Goal: Task Accomplishment & Management: Use online tool/utility

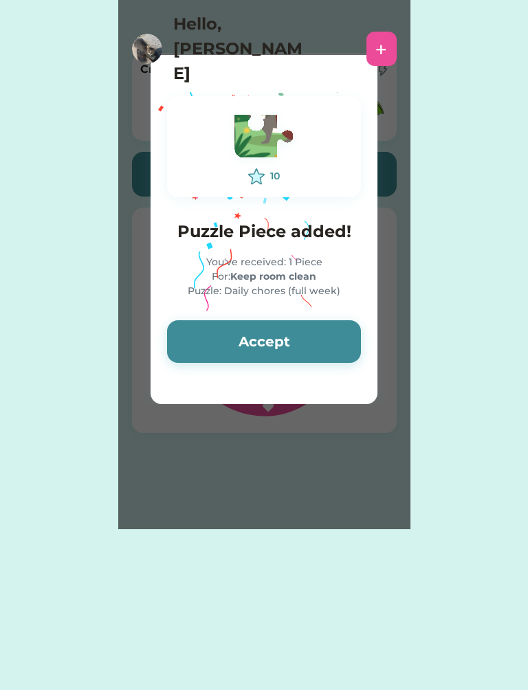
click at [295, 338] on button "Accept" at bounding box center [264, 341] width 194 height 43
click at [307, 353] on button "Accept" at bounding box center [264, 341] width 194 height 43
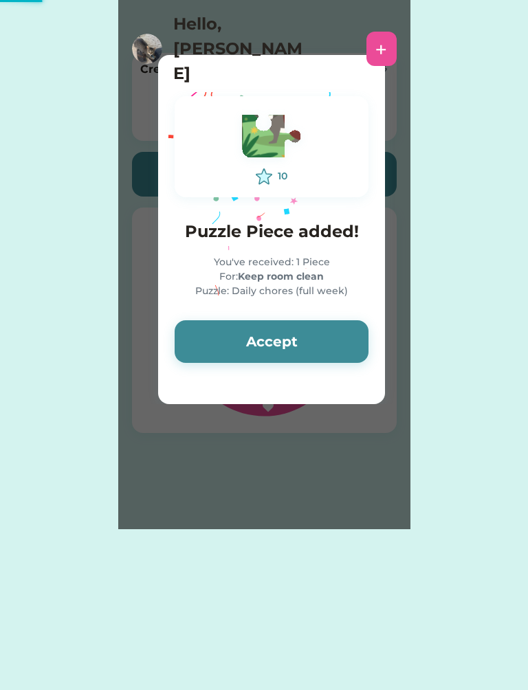
click at [311, 336] on button "Accept" at bounding box center [272, 341] width 194 height 43
click at [311, 331] on button "Accept" at bounding box center [272, 341] width 194 height 43
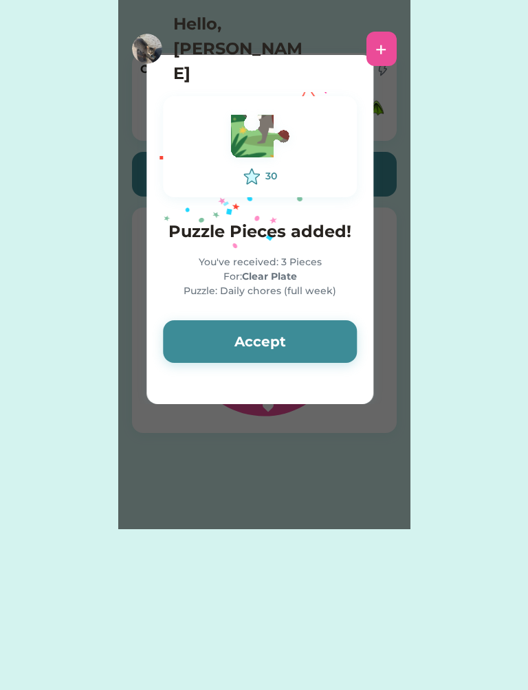
click at [313, 333] on button "Accept" at bounding box center [260, 341] width 194 height 43
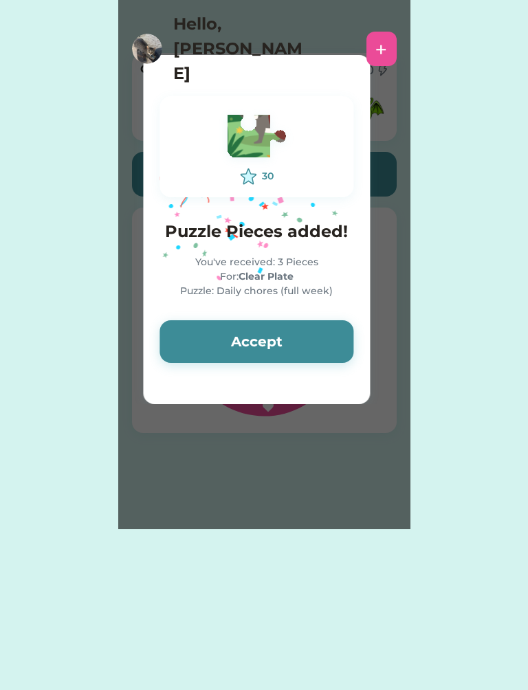
click at [311, 333] on button "Accept" at bounding box center [257, 341] width 194 height 43
click at [313, 340] on button "Accept" at bounding box center [257, 341] width 194 height 43
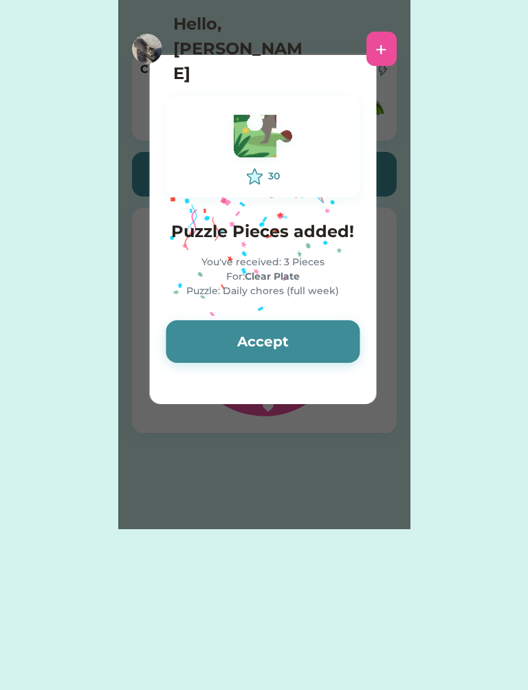
click at [311, 333] on button "Accept" at bounding box center [263, 341] width 194 height 43
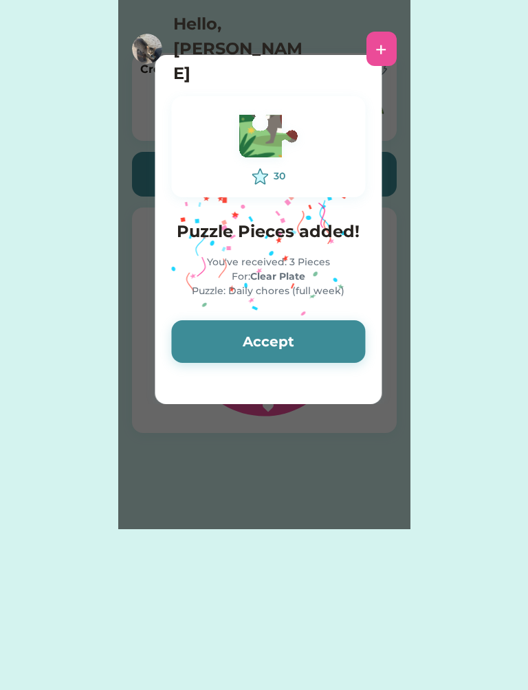
click at [305, 338] on button "Accept" at bounding box center [268, 341] width 194 height 43
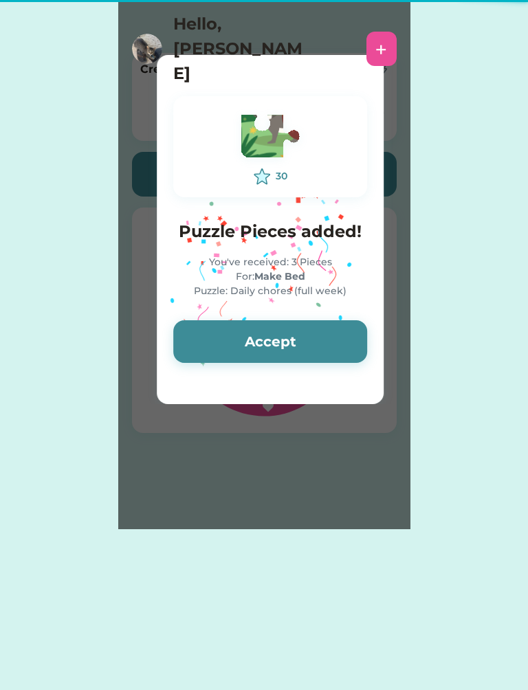
click at [302, 335] on button "Accept" at bounding box center [270, 341] width 194 height 43
click at [298, 336] on button "Accept" at bounding box center [270, 341] width 194 height 43
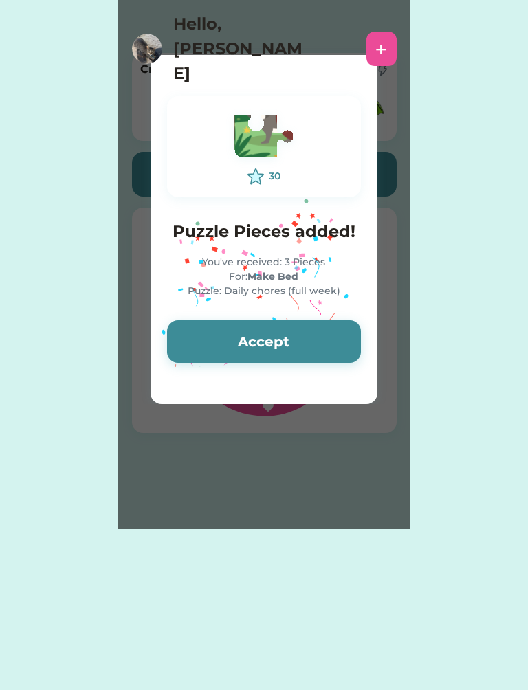
click at [298, 333] on button "Accept" at bounding box center [264, 341] width 194 height 43
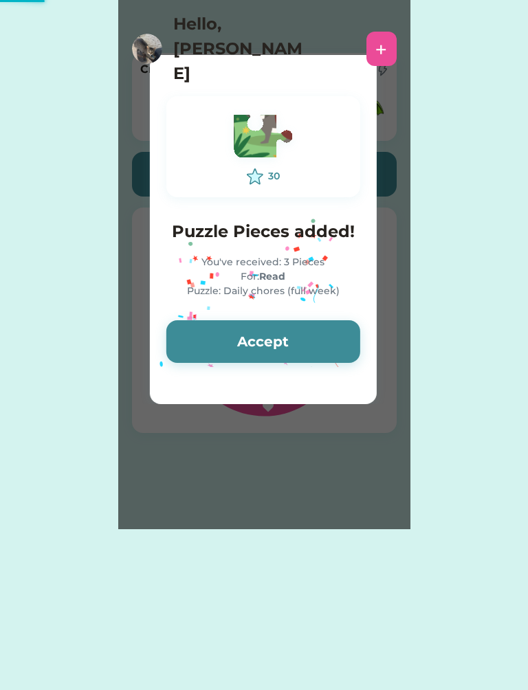
click at [297, 334] on button "Accept" at bounding box center [263, 341] width 194 height 43
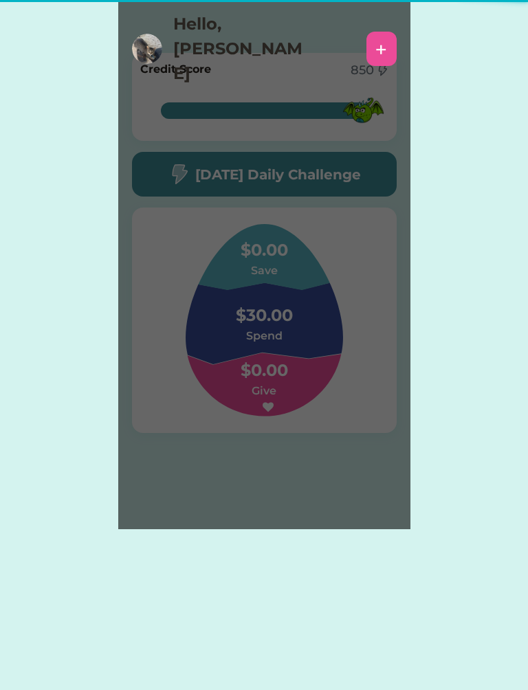
click at [299, 335] on h6 "Spend" at bounding box center [264, 336] width 138 height 17
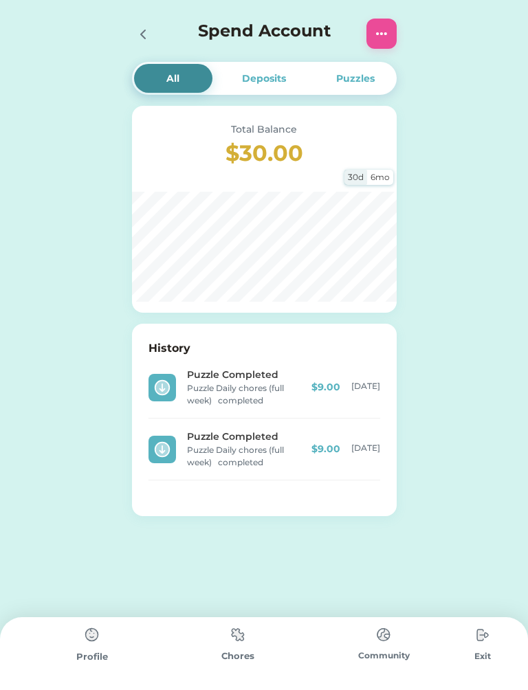
click at [141, 20] on div at bounding box center [147, 34] width 30 height 30
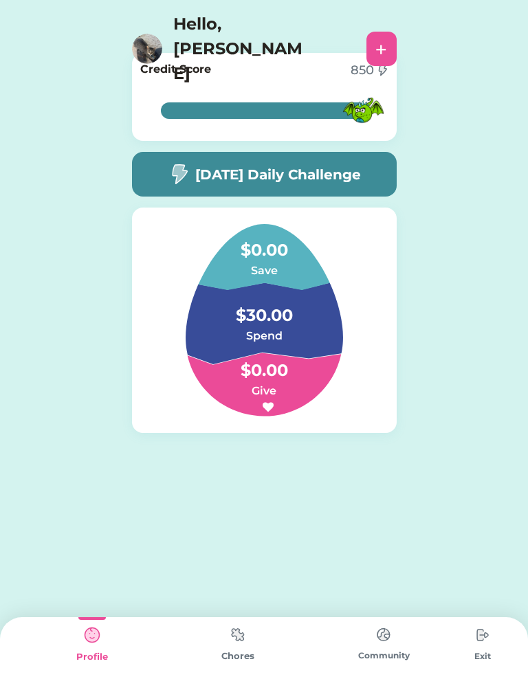
click at [211, 635] on div "Chores" at bounding box center [238, 653] width 146 height 73
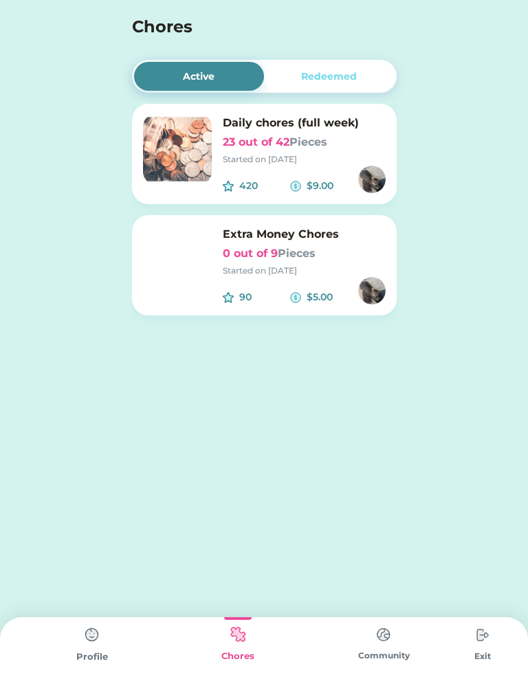
click at [173, 143] on img at bounding box center [177, 149] width 69 height 69
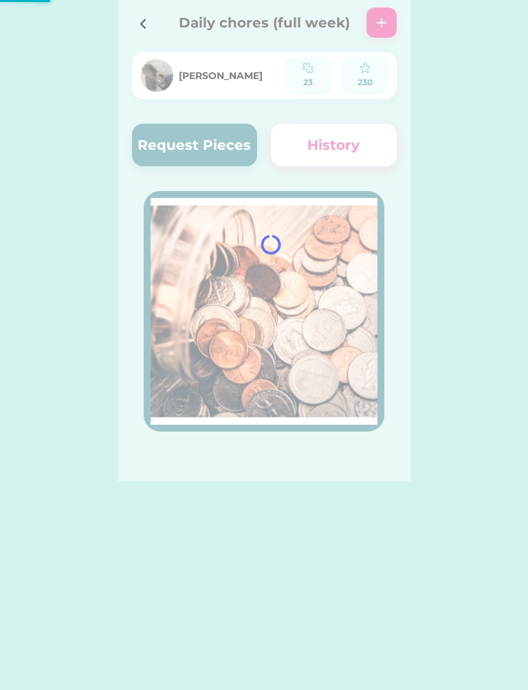
click at [239, 141] on div at bounding box center [264, 240] width 292 height 481
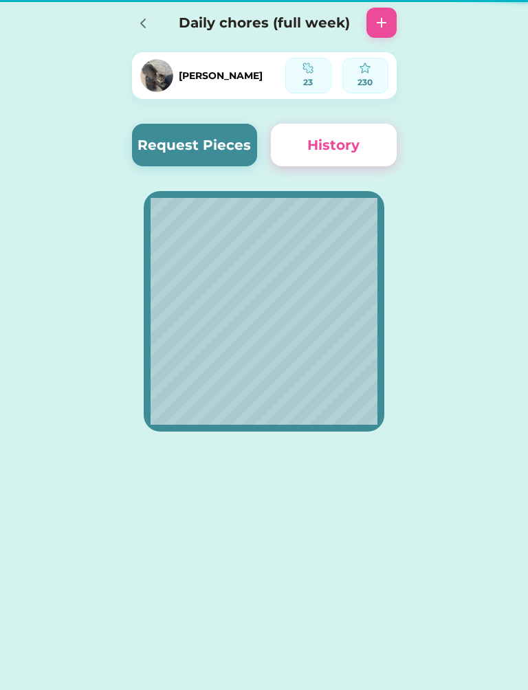
click at [237, 127] on button "Request Pieces" at bounding box center [195, 145] width 126 height 43
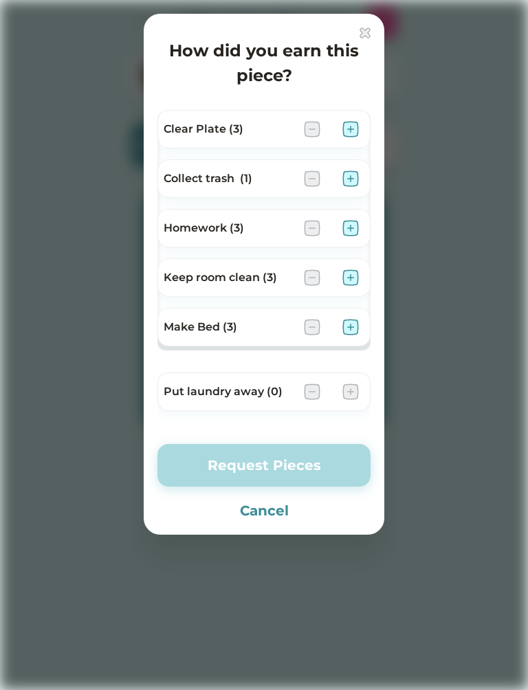
click at [356, 319] on img at bounding box center [350, 327] width 17 height 17
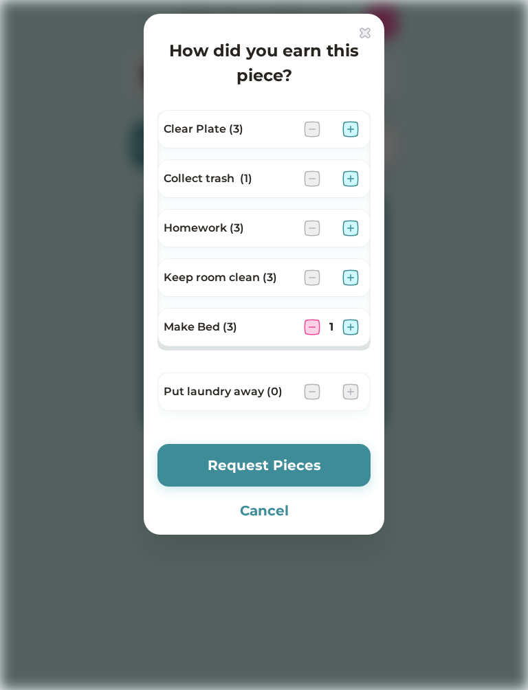
click at [351, 273] on img at bounding box center [350, 278] width 17 height 17
click at [358, 119] on div "Clear Plate (3)" at bounding box center [263, 129] width 213 height 39
click at [349, 126] on img at bounding box center [350, 129] width 17 height 17
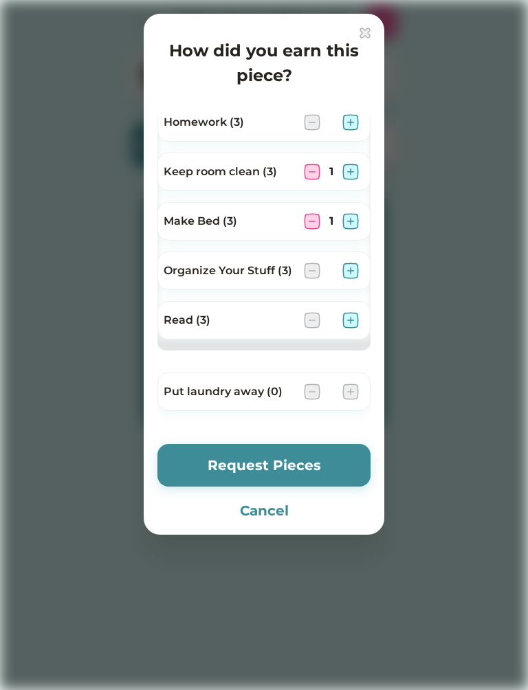
scroll to position [106, 0]
click at [350, 256] on div "Organize Your Stuff (3)" at bounding box center [263, 271] width 213 height 39
click at [349, 267] on img at bounding box center [350, 271] width 17 height 17
click at [322, 445] on button "Request Pieces" at bounding box center [263, 465] width 213 height 43
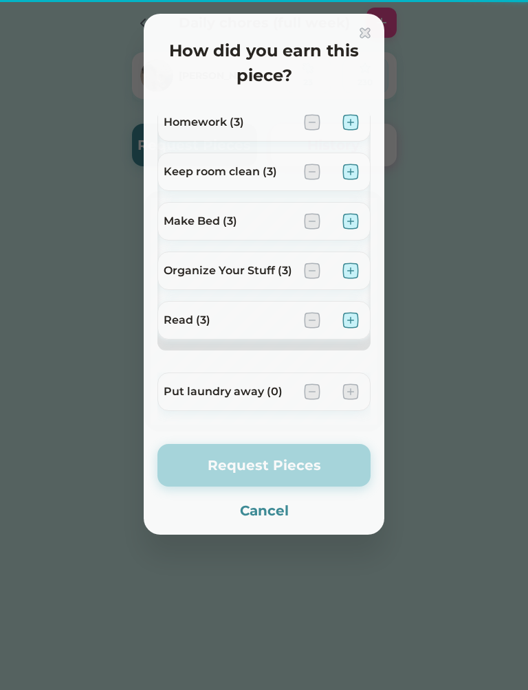
click at [308, 473] on button "Request Pieces" at bounding box center [263, 465] width 213 height 43
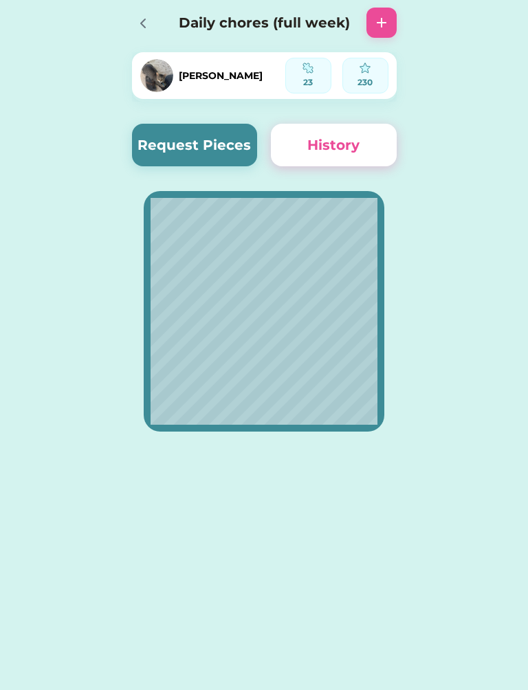
click at [151, 30] on div at bounding box center [142, 22] width 21 height 21
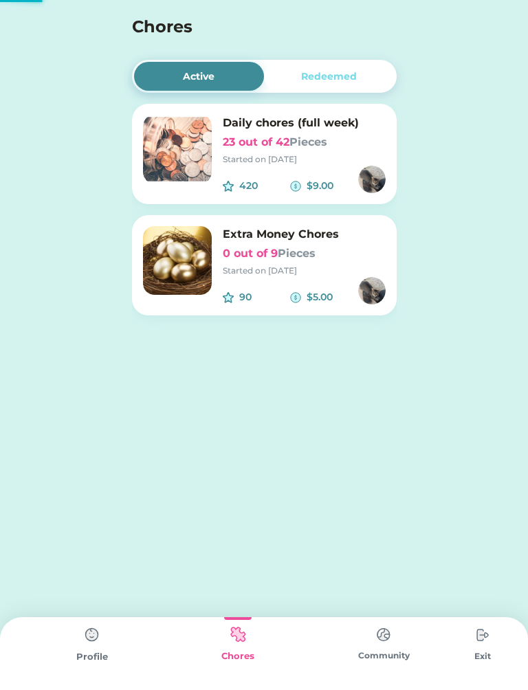
click at [148, 26] on h4 "Chores" at bounding box center [246, 26] width 228 height 25
click at [269, 259] on h6 "0 out of 9 Pieces" at bounding box center [304, 253] width 163 height 17
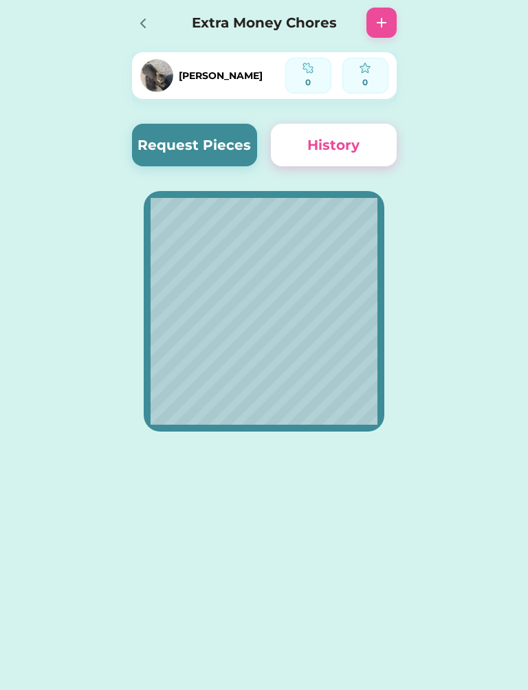
click at [233, 162] on button "Request Pieces" at bounding box center [195, 145] width 126 height 43
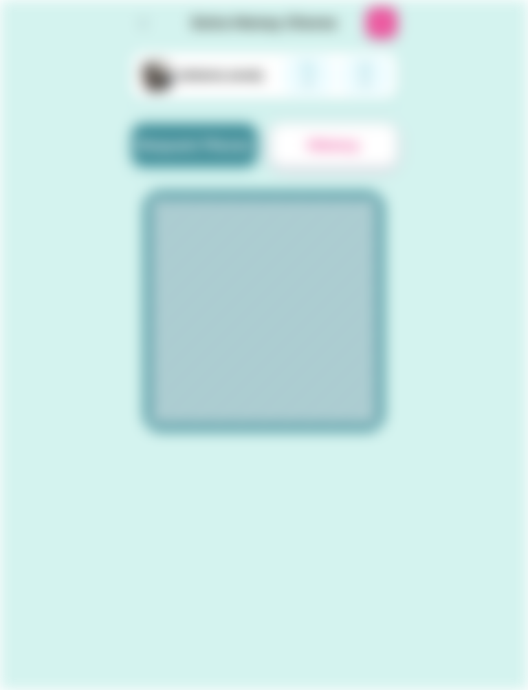
click at [228, 137] on div "Bring up trash cans" at bounding box center [228, 129] width 129 height 17
click at [236, 135] on div "Bring up trash cans" at bounding box center [228, 129] width 129 height 17
click at [217, 165] on div "Clear plate" at bounding box center [263, 179] width 213 height 39
click at [243, 171] on div "Clear plate" at bounding box center [228, 179] width 129 height 17
click at [189, 171] on div "Clear plate" at bounding box center [228, 179] width 129 height 17
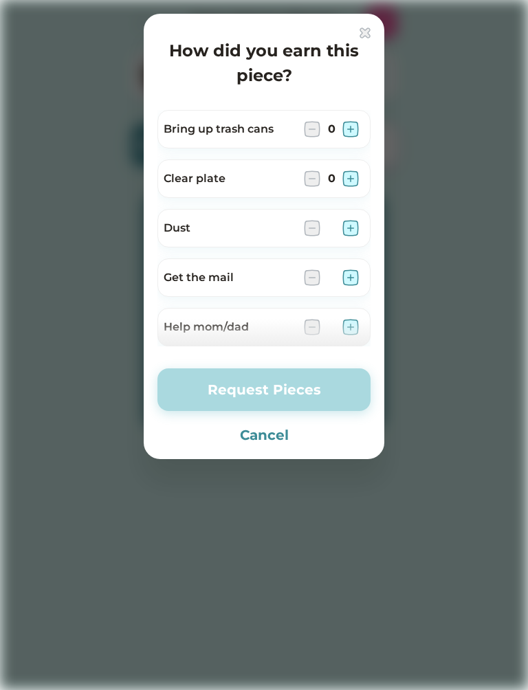
click at [174, 148] on div "Bring up trash cans 0" at bounding box center [263, 129] width 213 height 39
click at [349, 179] on img at bounding box center [350, 179] width 17 height 17
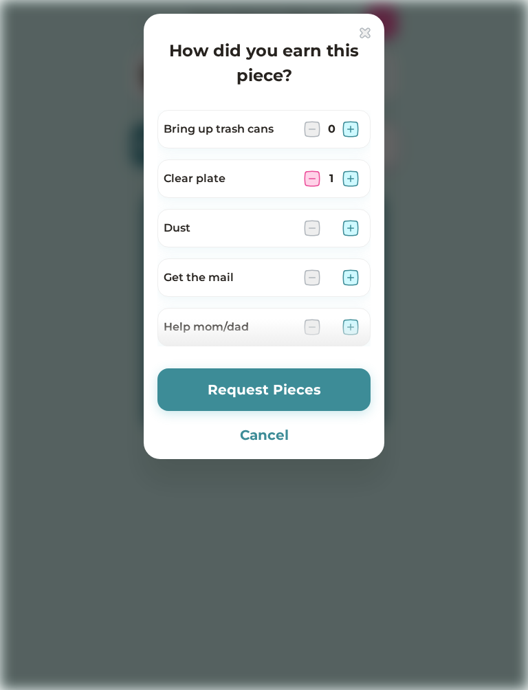
click at [309, 184] on img at bounding box center [312, 179] width 17 height 17
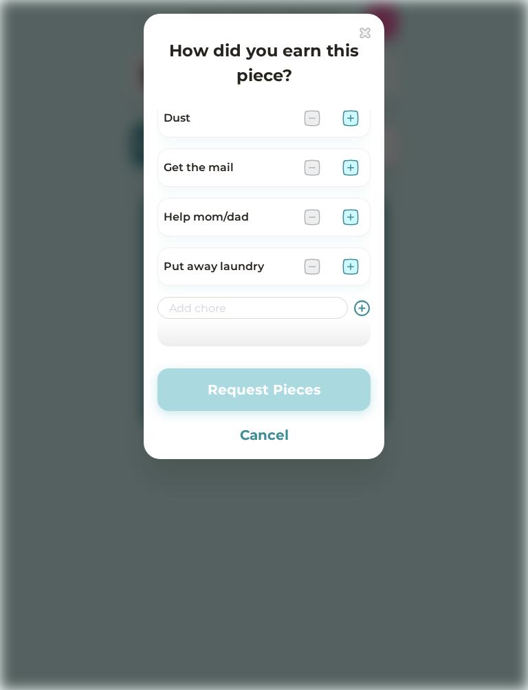
scroll to position [110, 0]
click at [278, 308] on input "input" at bounding box center [252, 308] width 190 height 22
click at [266, 441] on button "Cancel" at bounding box center [263, 435] width 213 height 21
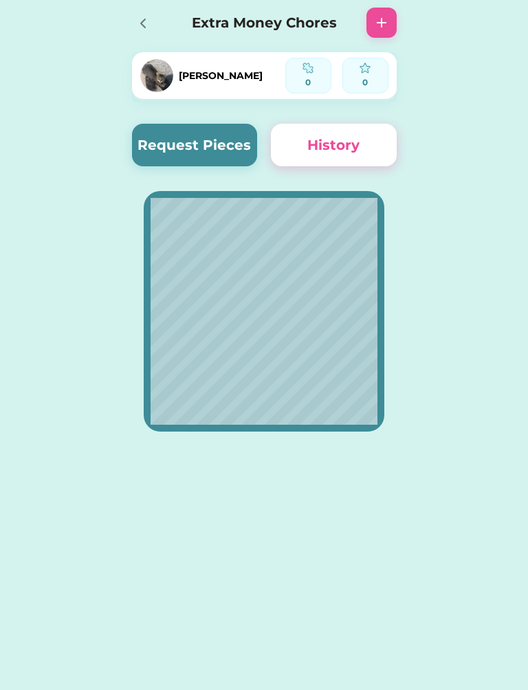
click at [142, 1] on div "Extra Money Chores" at bounding box center [264, 23] width 292 height 44
click at [140, 17] on icon at bounding box center [143, 23] width 17 height 17
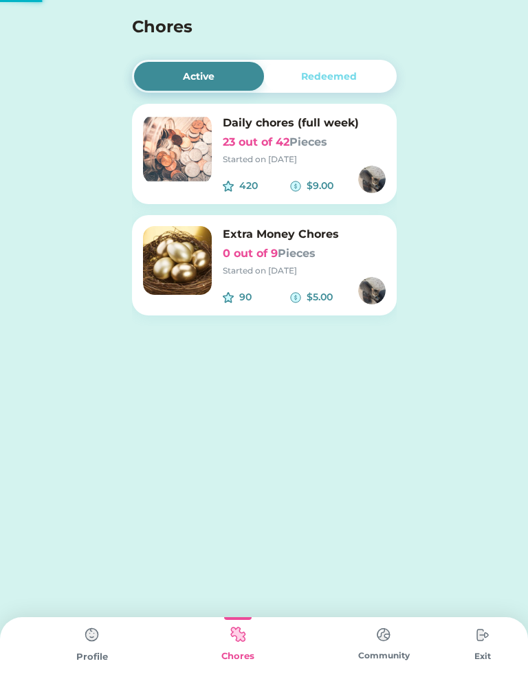
click at [226, 149] on h6 "23 out of 42 Pieces" at bounding box center [304, 142] width 163 height 17
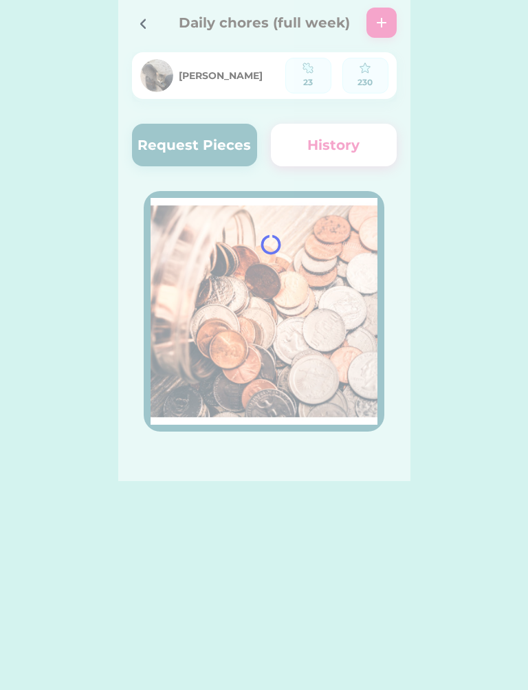
click at [204, 158] on div at bounding box center [264, 240] width 292 height 481
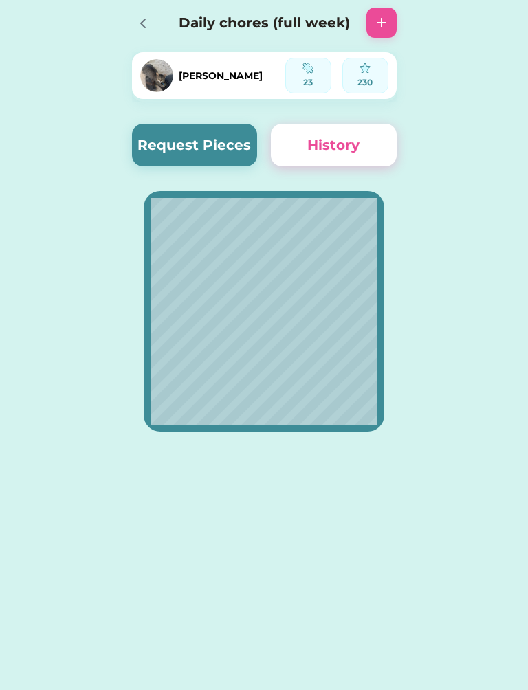
click at [204, 129] on button "Request Pieces" at bounding box center [195, 145] width 126 height 43
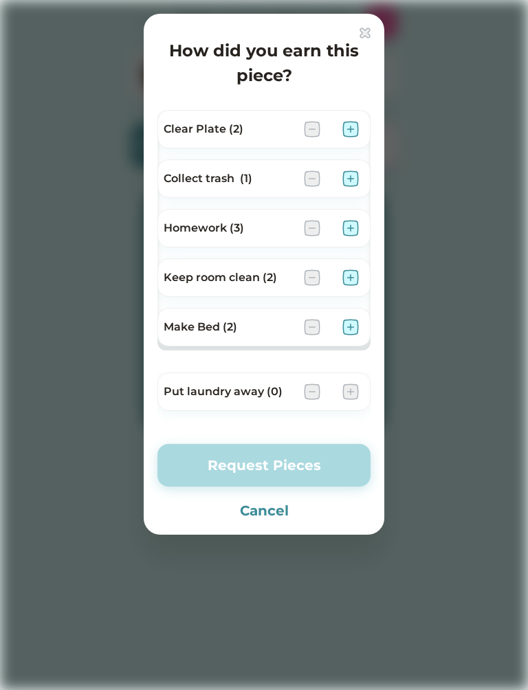
click at [354, 172] on img at bounding box center [350, 179] width 17 height 17
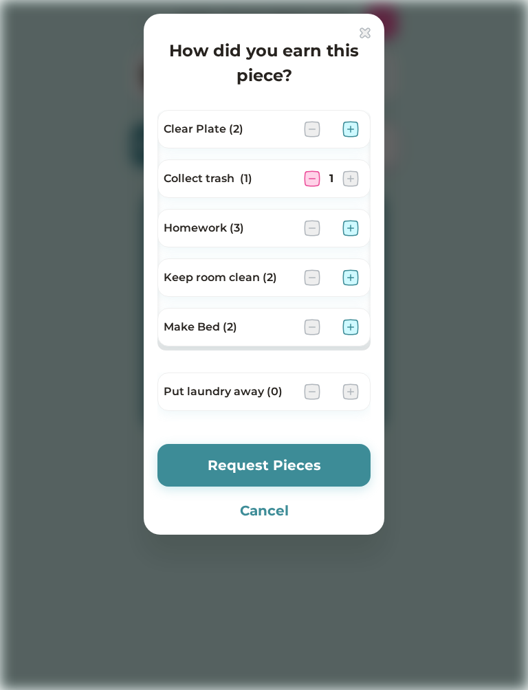
click at [317, 467] on button "Request Pieces" at bounding box center [263, 465] width 213 height 43
